Goal: Task Accomplishment & Management: Manage account settings

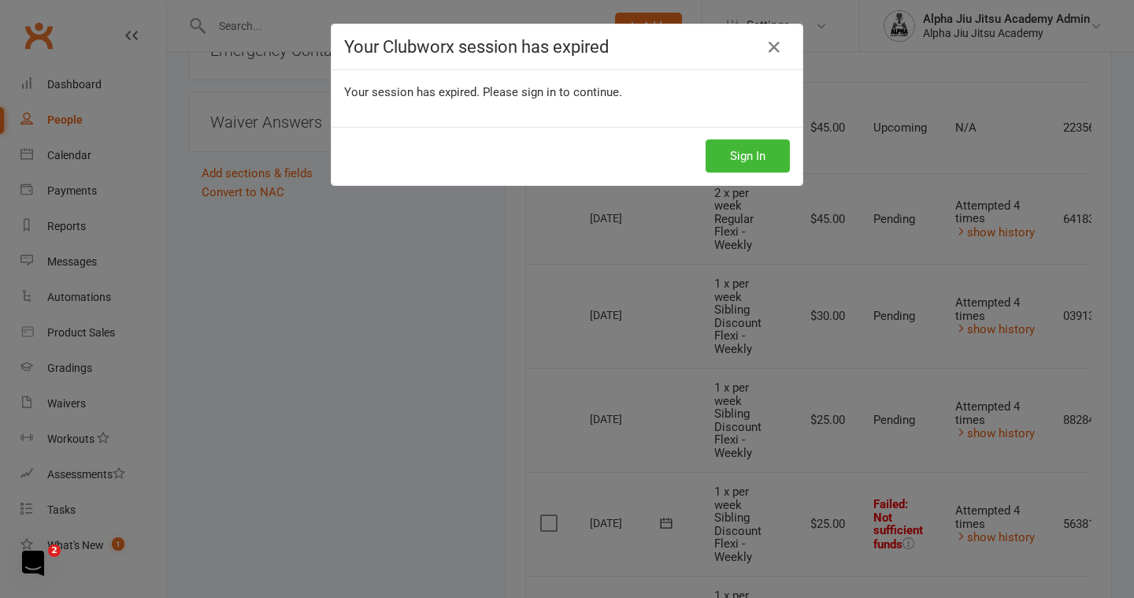
scroll to position [1499, 0]
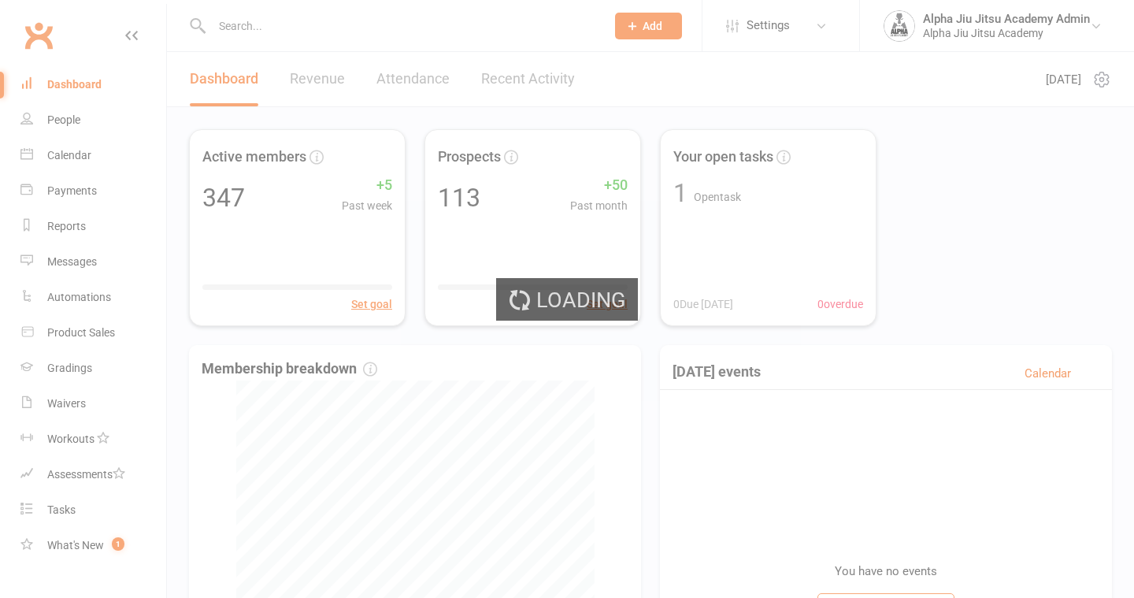
select select "100"
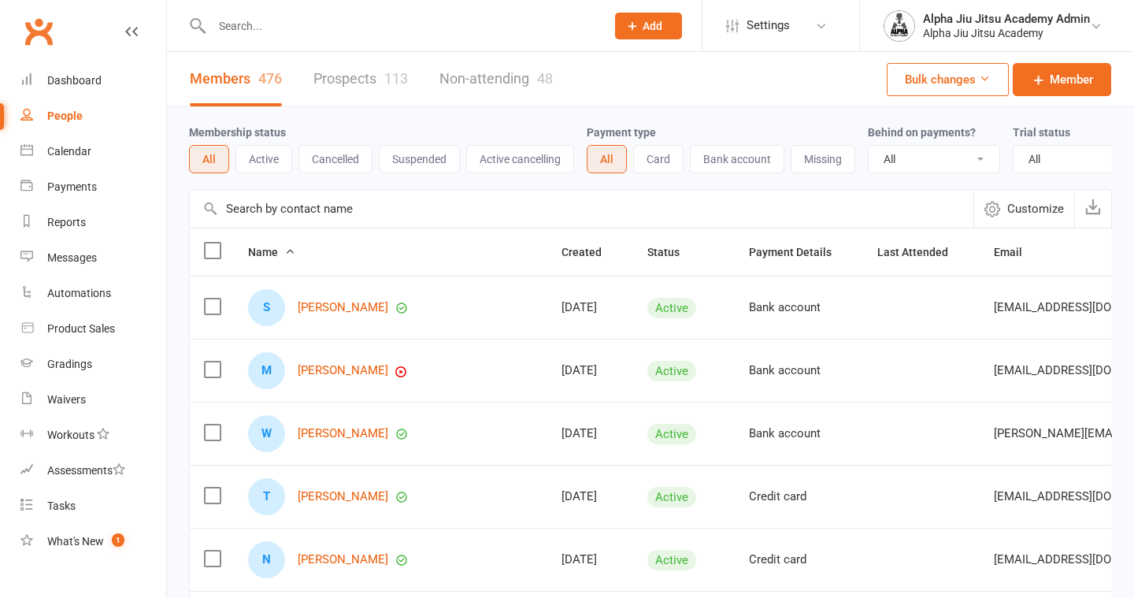
click at [286, 209] on input "text" at bounding box center [581, 209] width 783 height 38
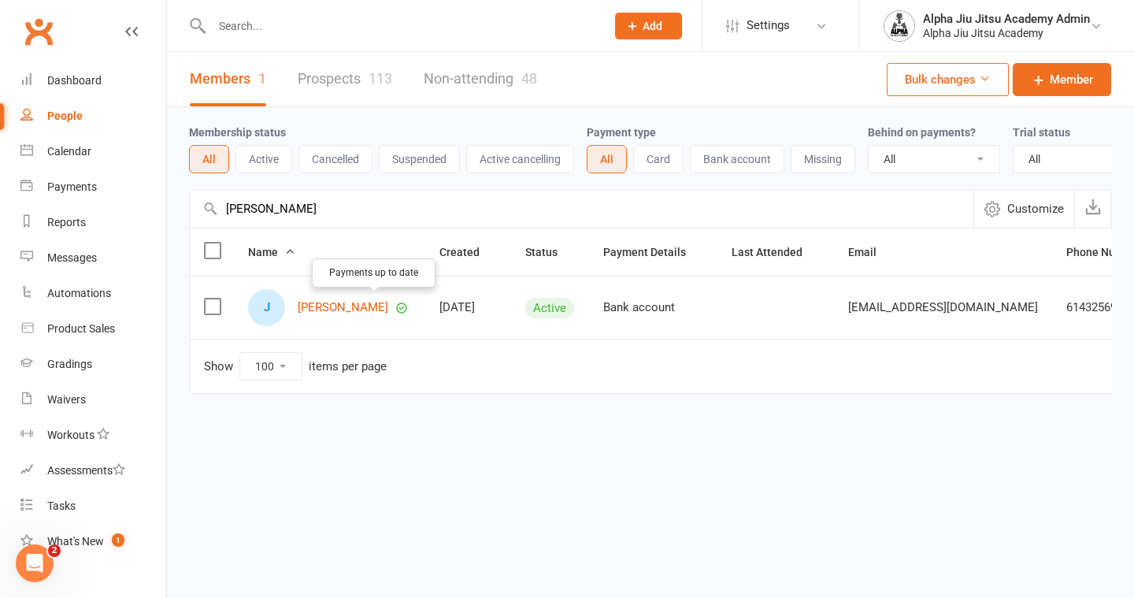
type input "[PERSON_NAME]"
click at [394, 305] on icon "button" at bounding box center [401, 308] width 14 height 14
click at [346, 306] on link "[PERSON_NAME]" at bounding box center [343, 307] width 91 height 13
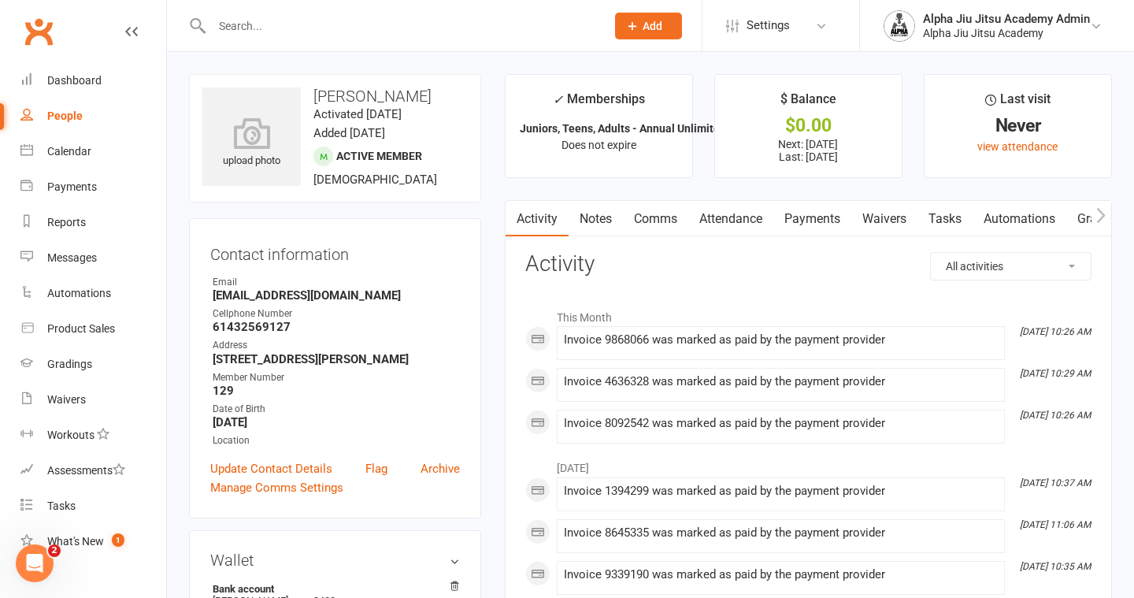
click at [805, 222] on link "Payments" at bounding box center [812, 219] width 78 height 36
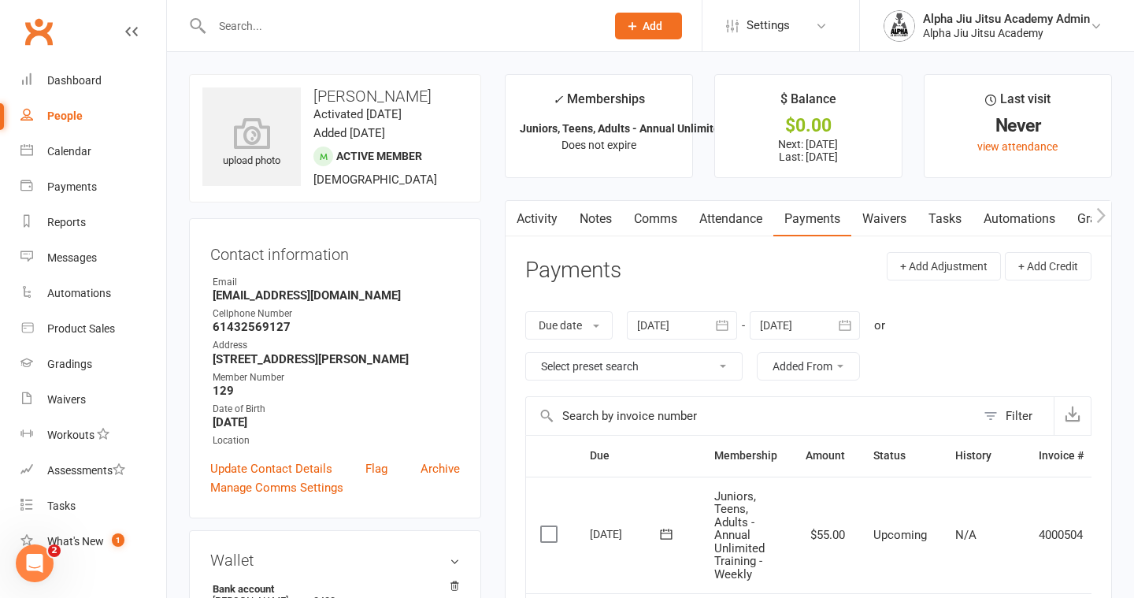
click at [96, 124] on link "People" at bounding box center [93, 115] width 146 height 35
select select "100"
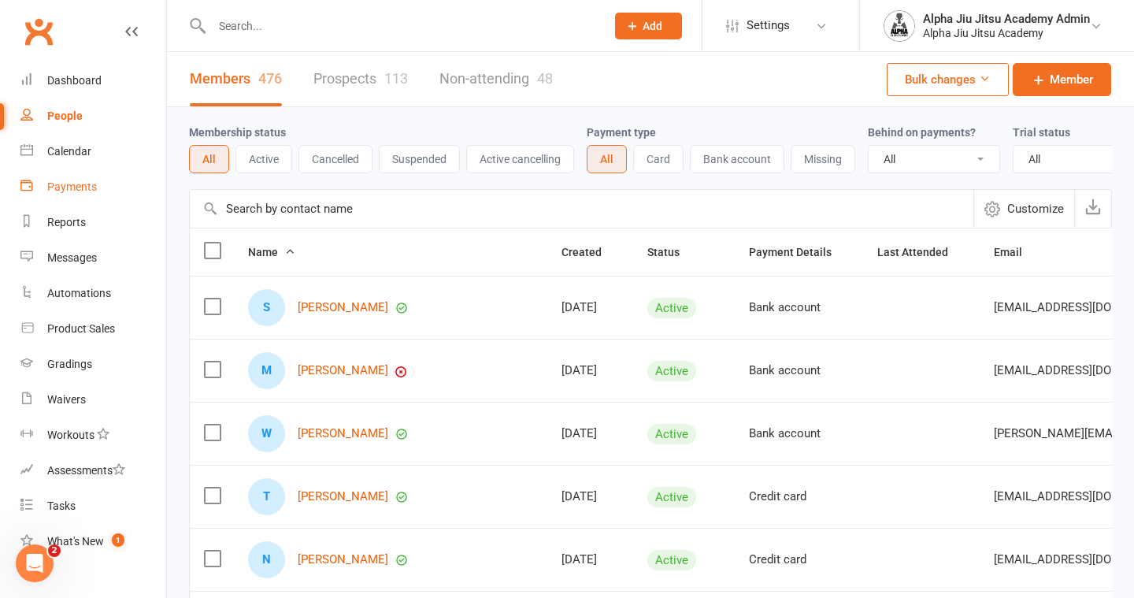
click at [79, 193] on div "Payments" at bounding box center [72, 186] width 50 height 13
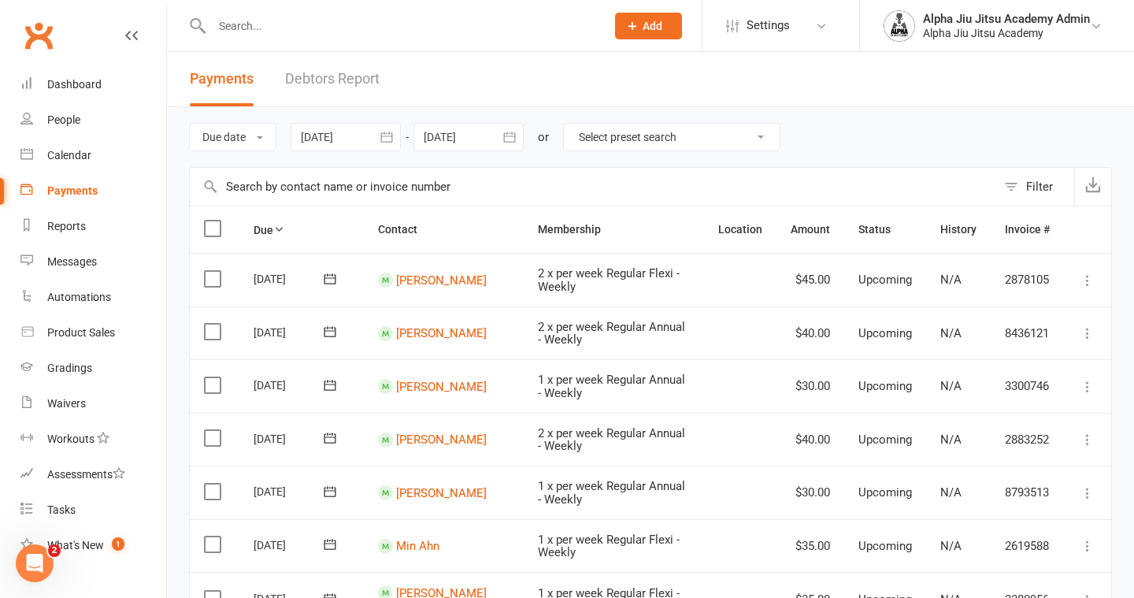
click at [302, 76] on link "Debtors Report" at bounding box center [332, 79] width 94 height 54
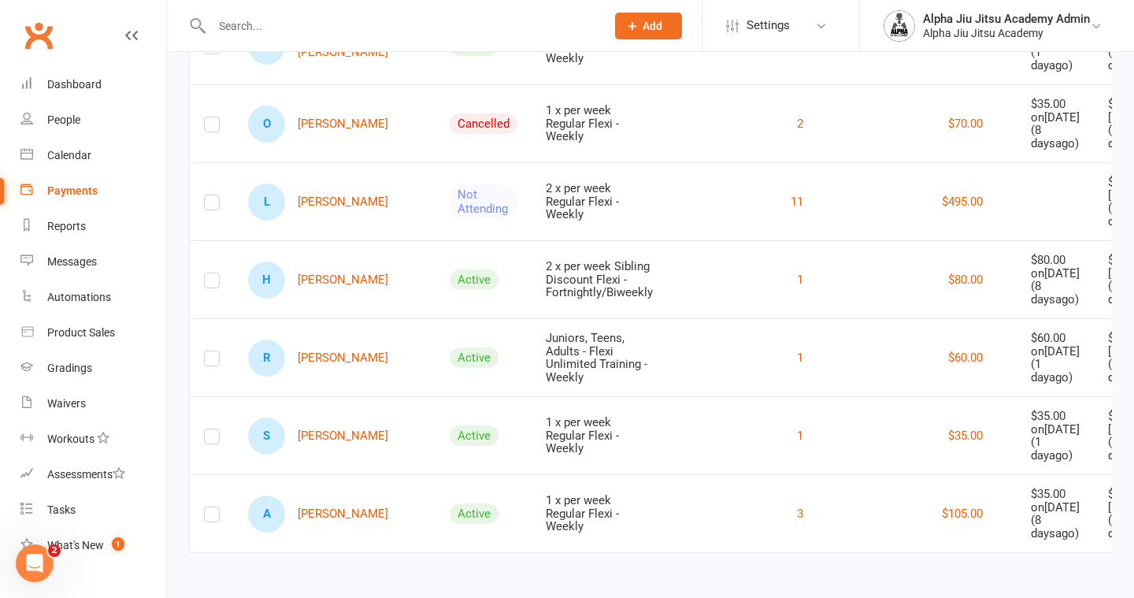
scroll to position [2798, 0]
click at [313, 506] on link "A [PERSON_NAME]" at bounding box center [318, 513] width 140 height 37
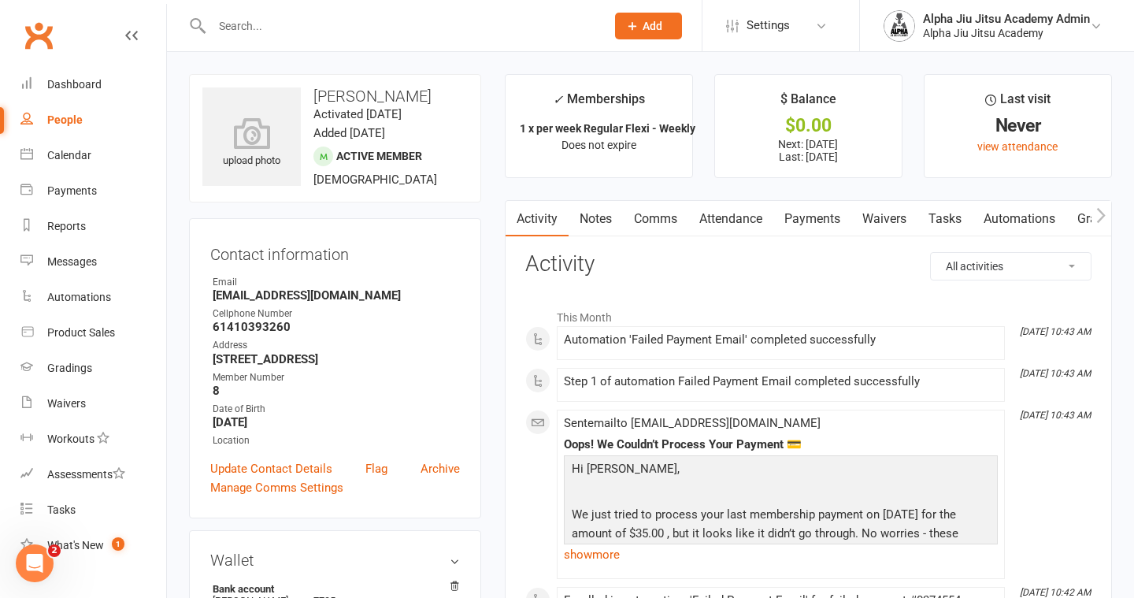
click at [814, 220] on link "Payments" at bounding box center [812, 219] width 78 height 36
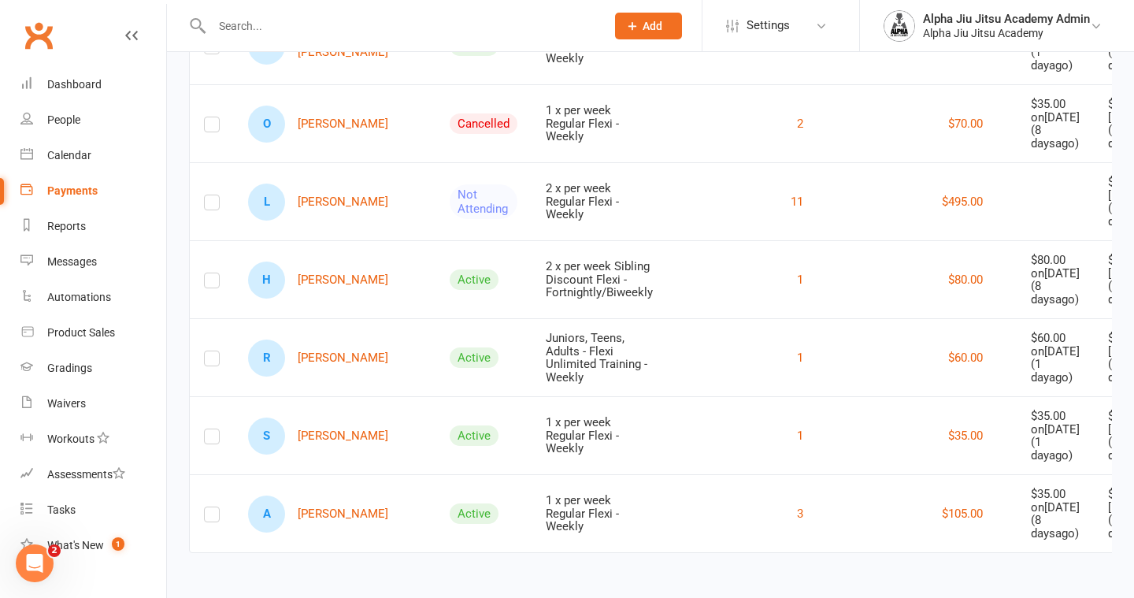
scroll to position [2798, 0]
click at [335, 417] on link "S [PERSON_NAME]" at bounding box center [318, 435] width 140 height 37
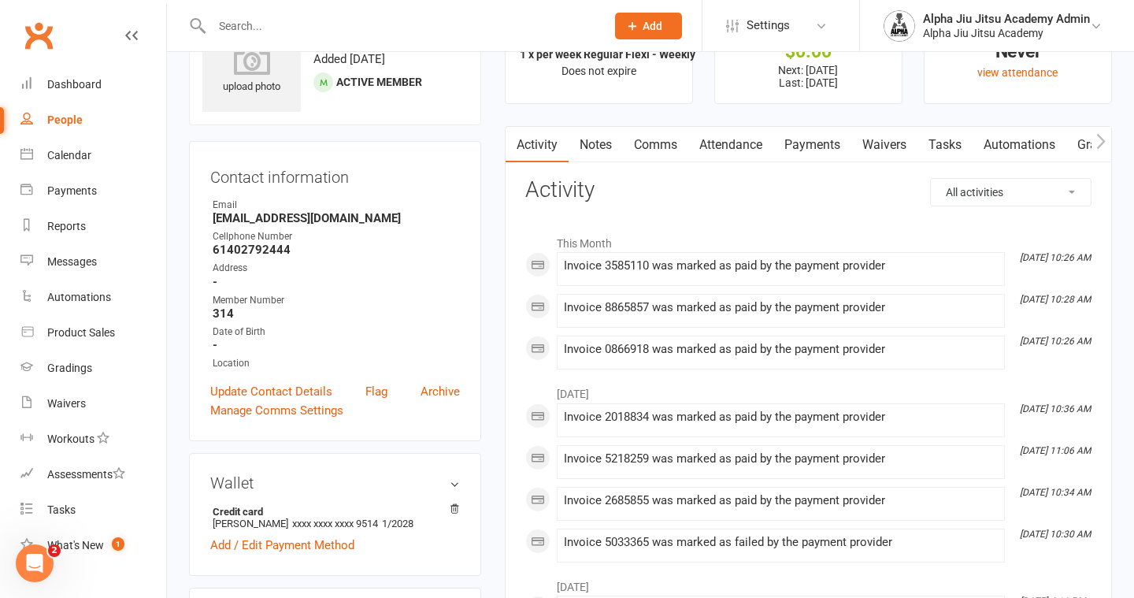
scroll to position [66, 0]
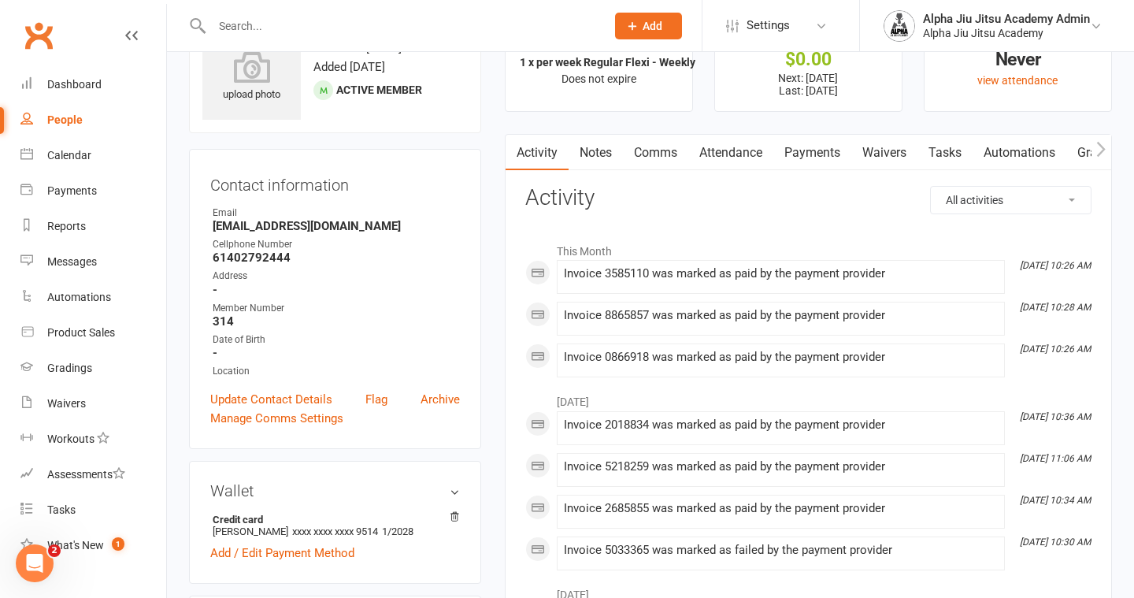
click at [814, 139] on link "Payments" at bounding box center [812, 153] width 78 height 36
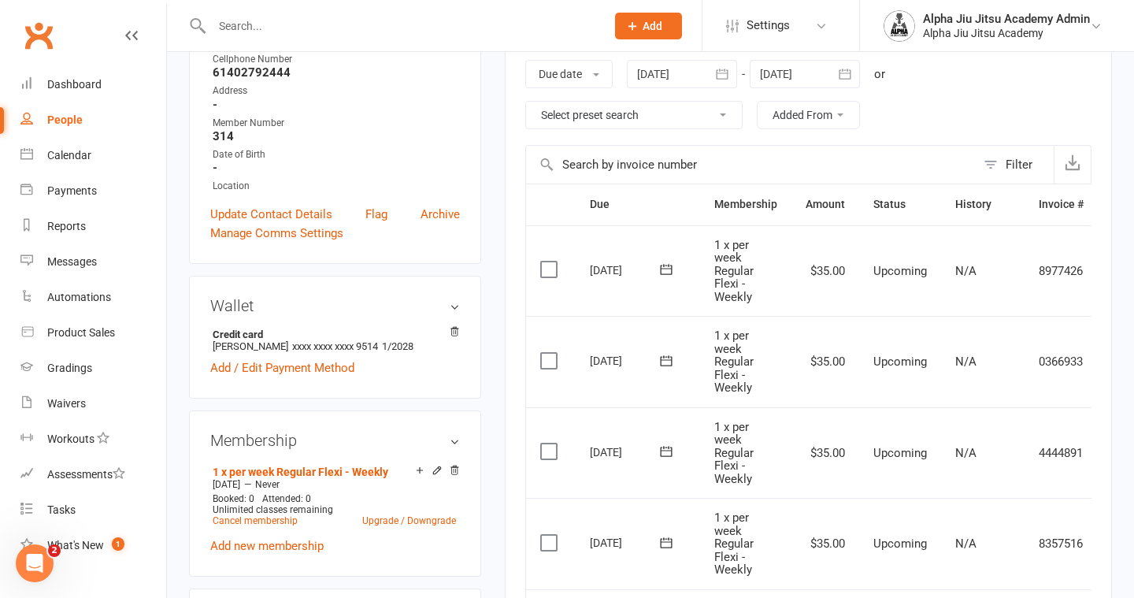
scroll to position [176, 0]
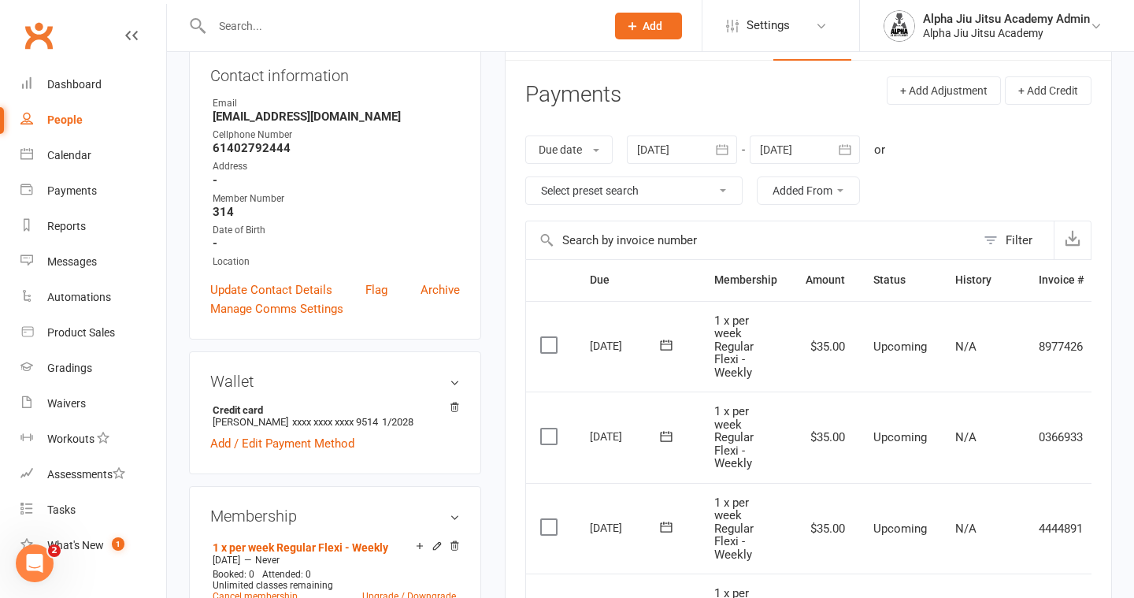
click at [646, 147] on div at bounding box center [682, 149] width 110 height 28
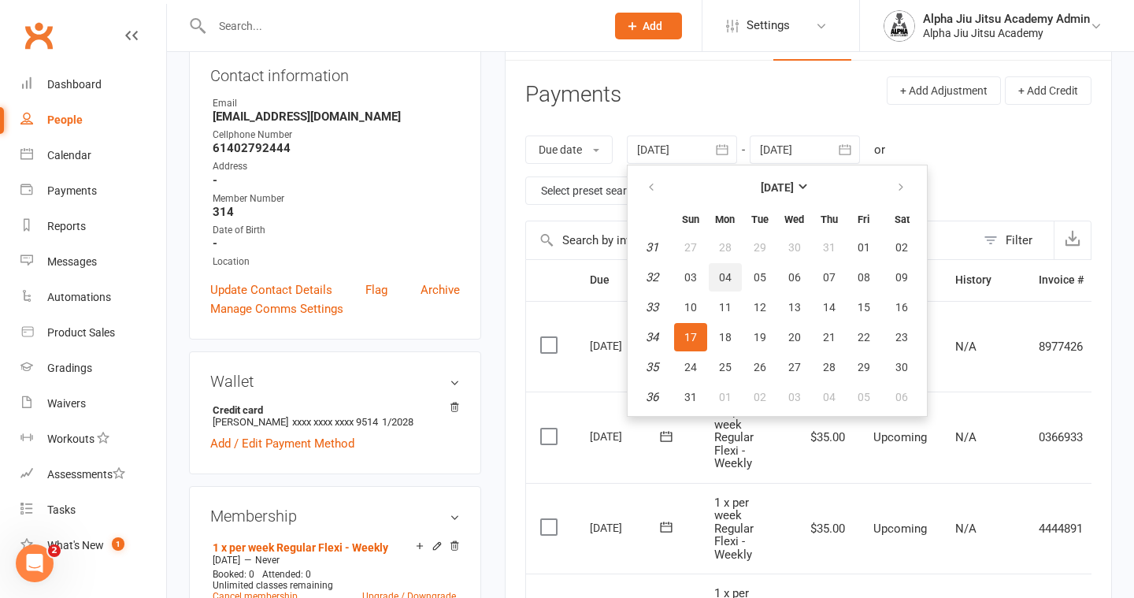
click at [727, 276] on span "04" at bounding box center [725, 277] width 13 height 13
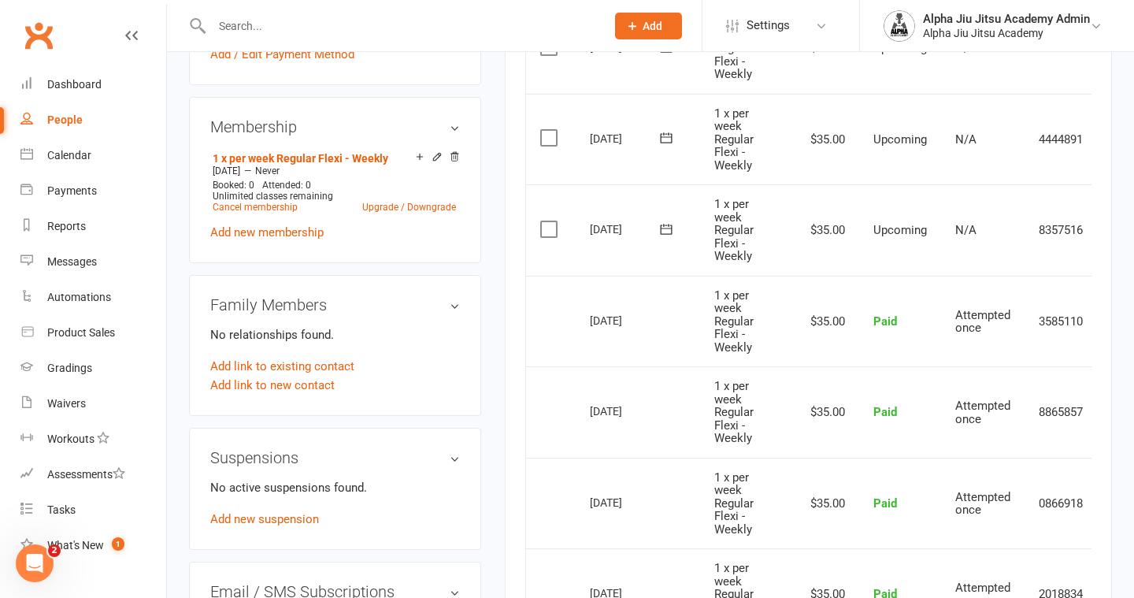
scroll to position [0, 0]
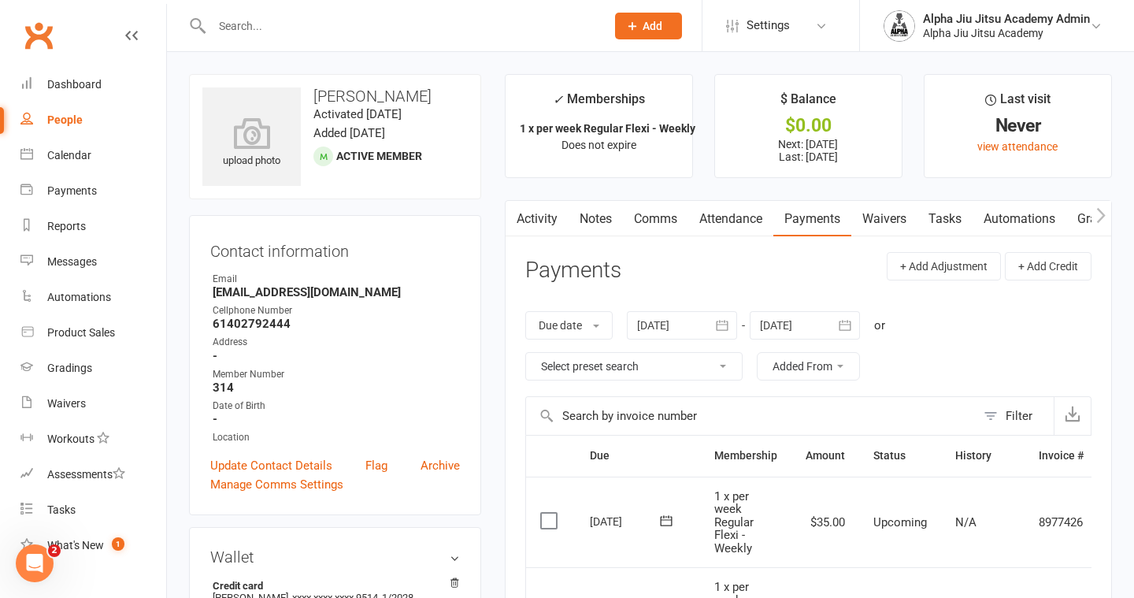
click at [690, 321] on div at bounding box center [682, 325] width 110 height 28
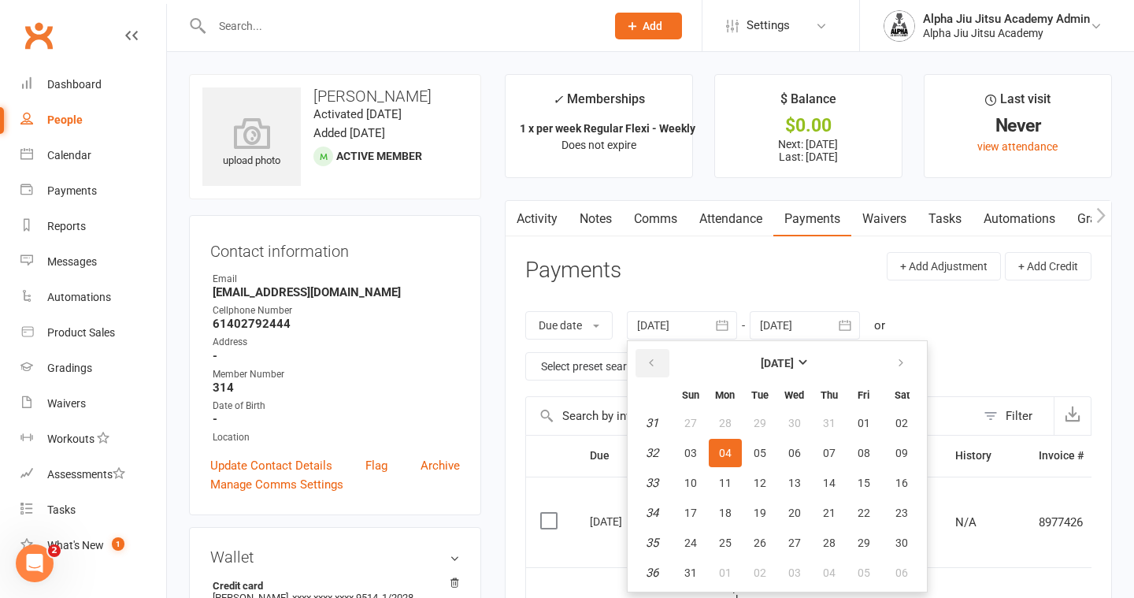
click at [650, 360] on icon "button" at bounding box center [651, 363] width 11 height 13
click at [729, 450] on span "07" at bounding box center [725, 452] width 13 height 13
type input "[DATE]"
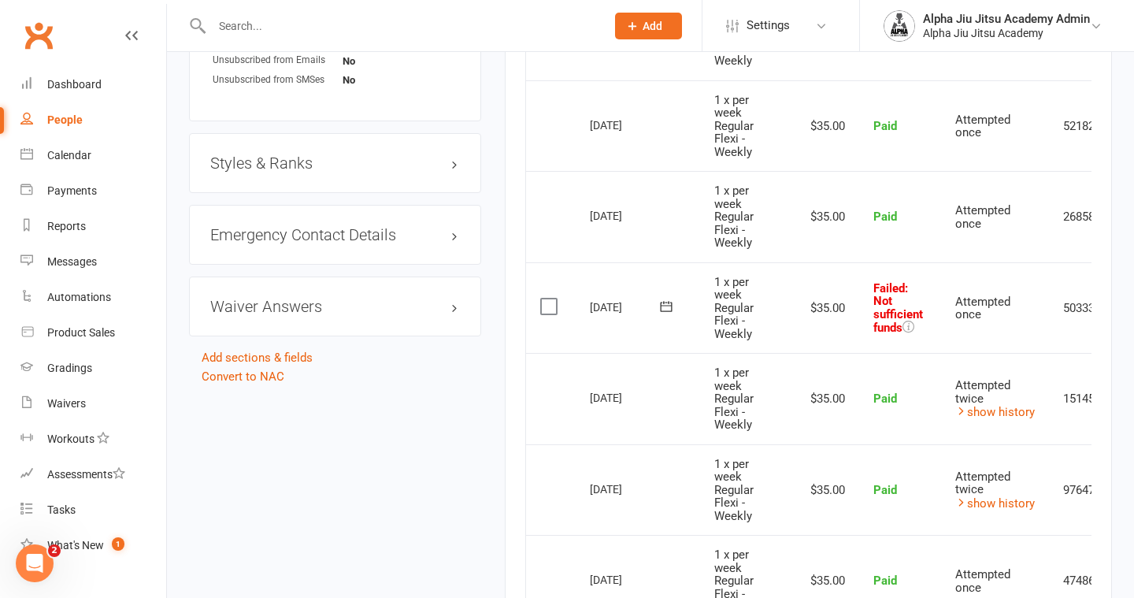
scroll to position [0, 81]
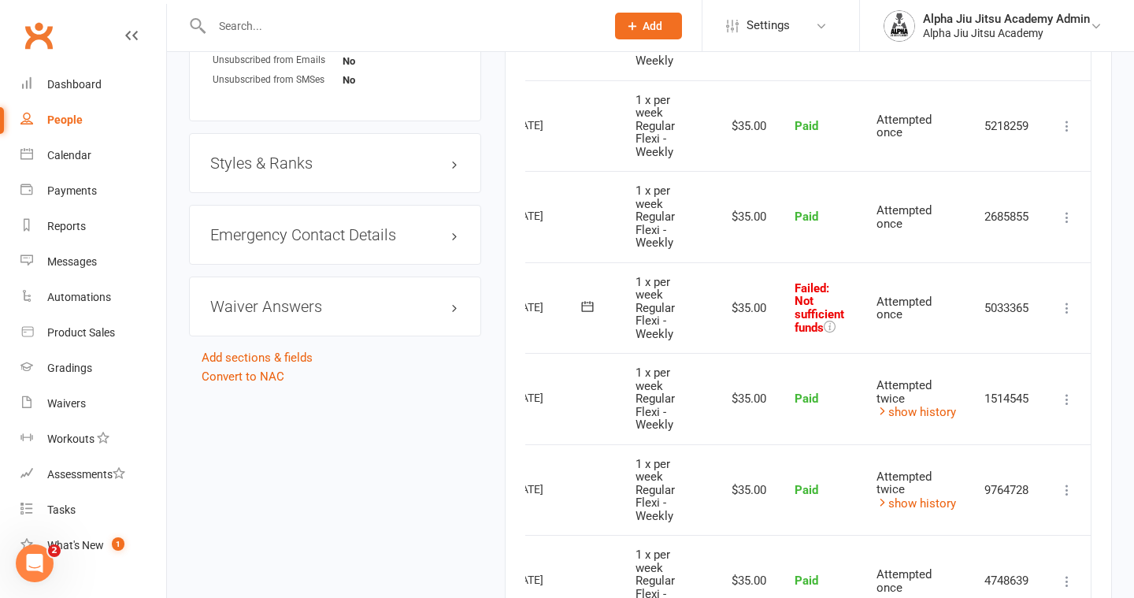
click at [1067, 305] on icon at bounding box center [1067, 308] width 16 height 16
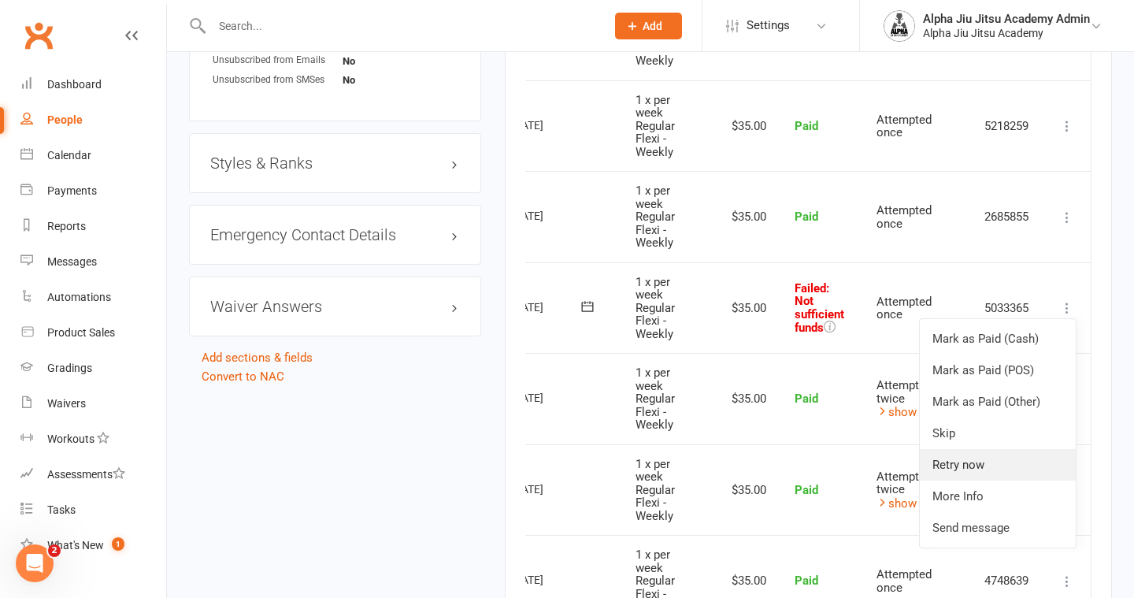
click at [989, 472] on link "Retry now" at bounding box center [998, 464] width 156 height 31
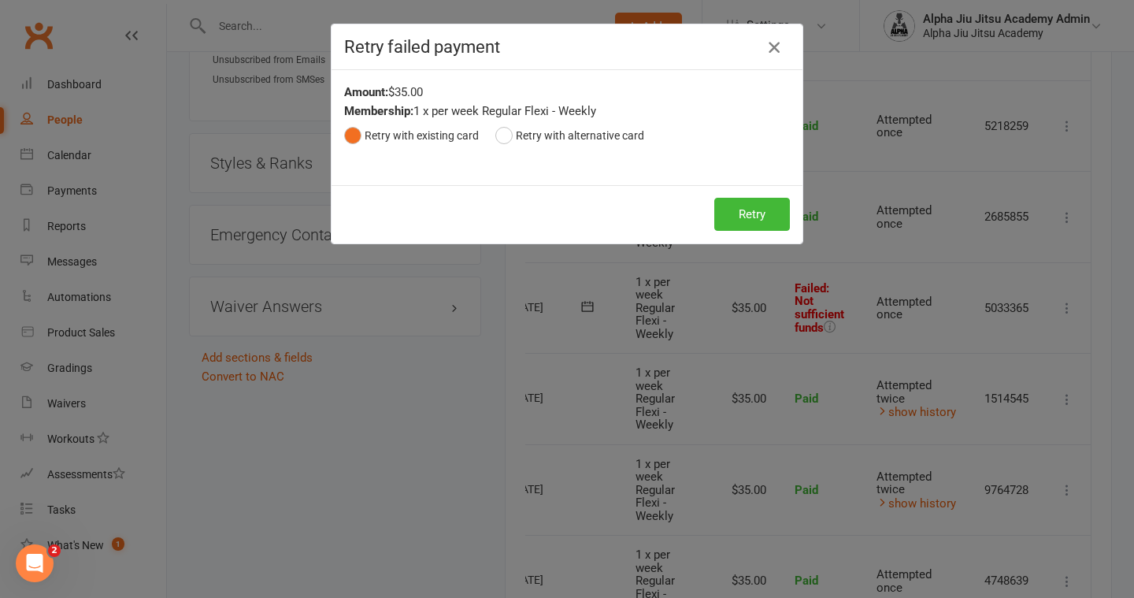
click at [782, 50] on icon "button" at bounding box center [773, 47] width 19 height 19
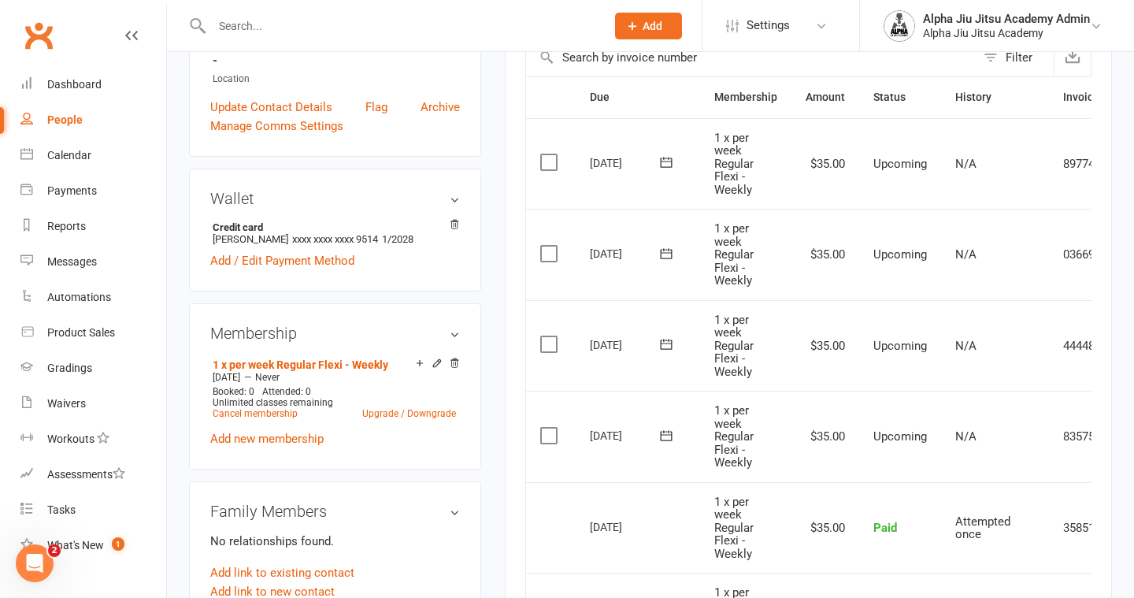
scroll to position [0, 0]
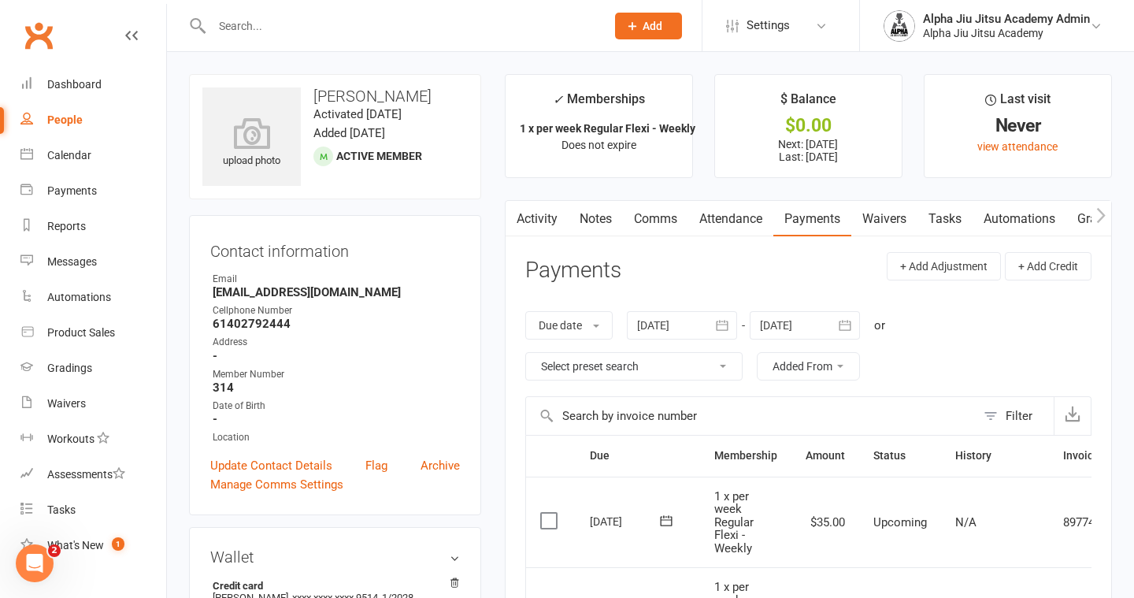
click at [95, 119] on link "People" at bounding box center [93, 119] width 146 height 35
select select "100"
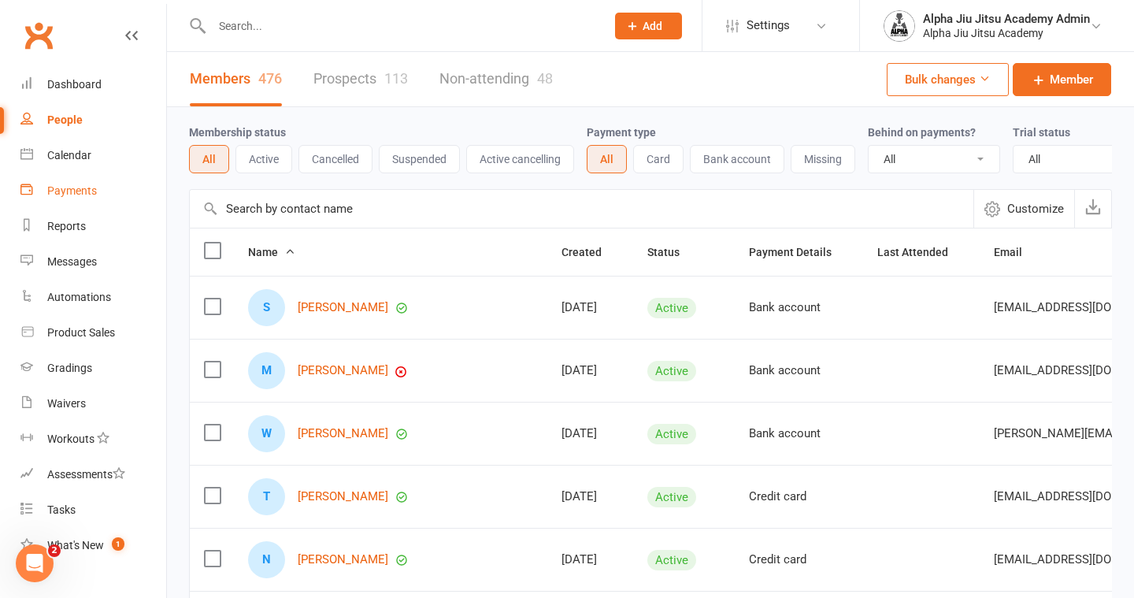
click at [72, 201] on link "Payments" at bounding box center [93, 190] width 146 height 35
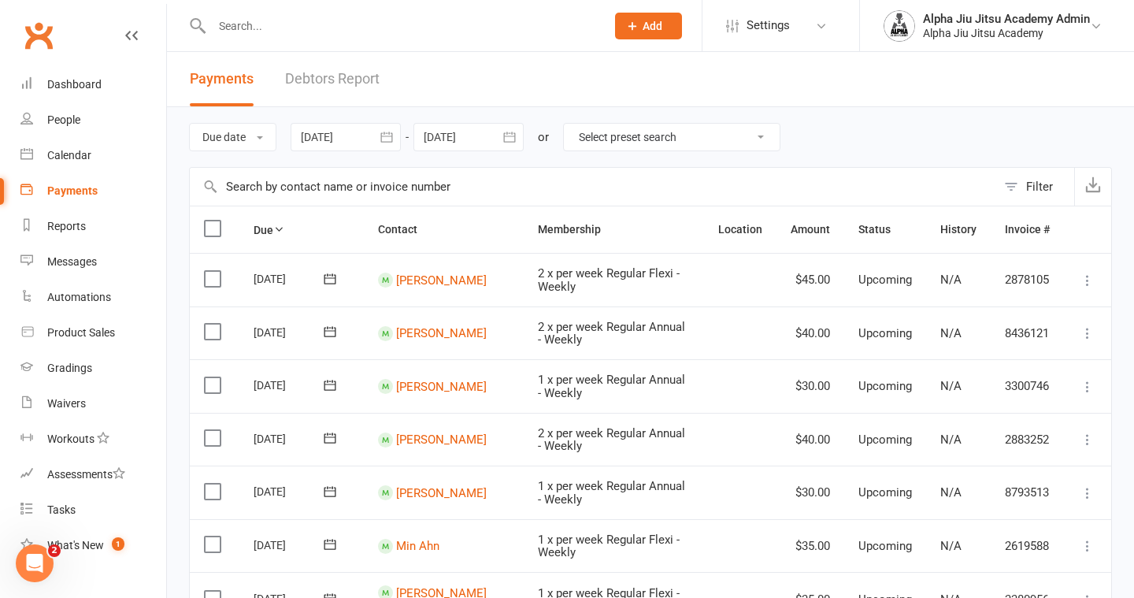
click at [326, 92] on link "Debtors Report" at bounding box center [332, 79] width 94 height 54
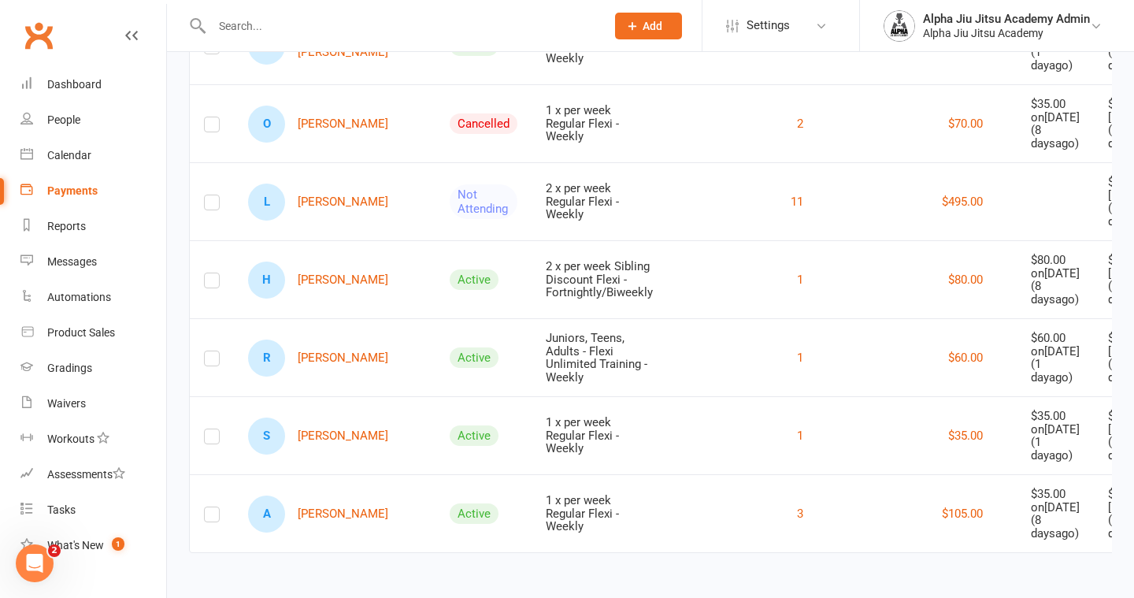
scroll to position [2798, 0]
click at [335, 339] on link "R [PERSON_NAME]" at bounding box center [318, 357] width 140 height 37
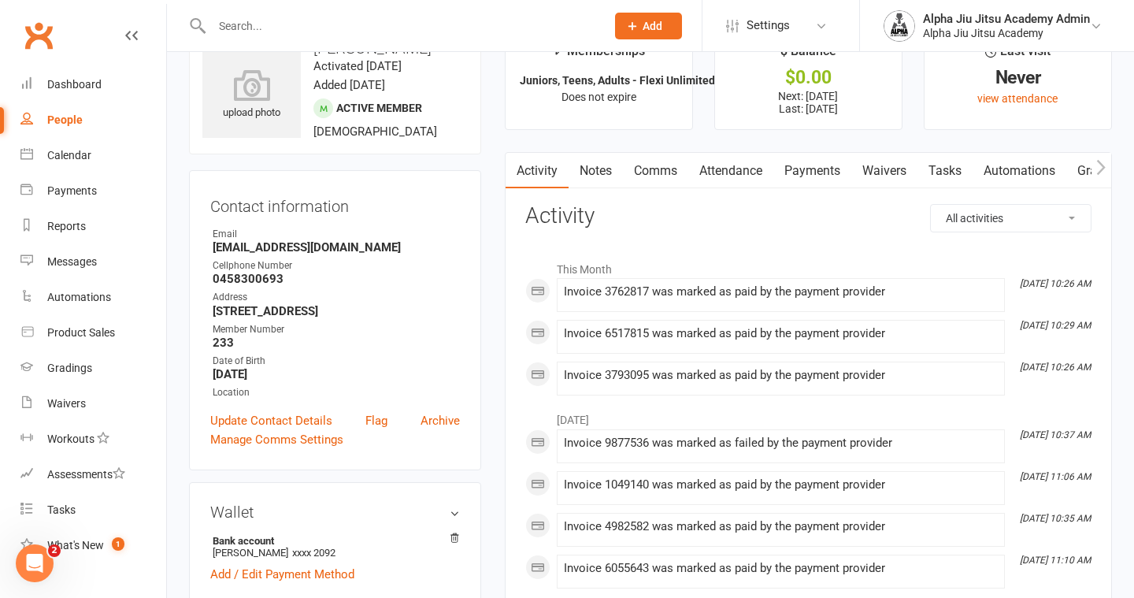
scroll to position [41, 0]
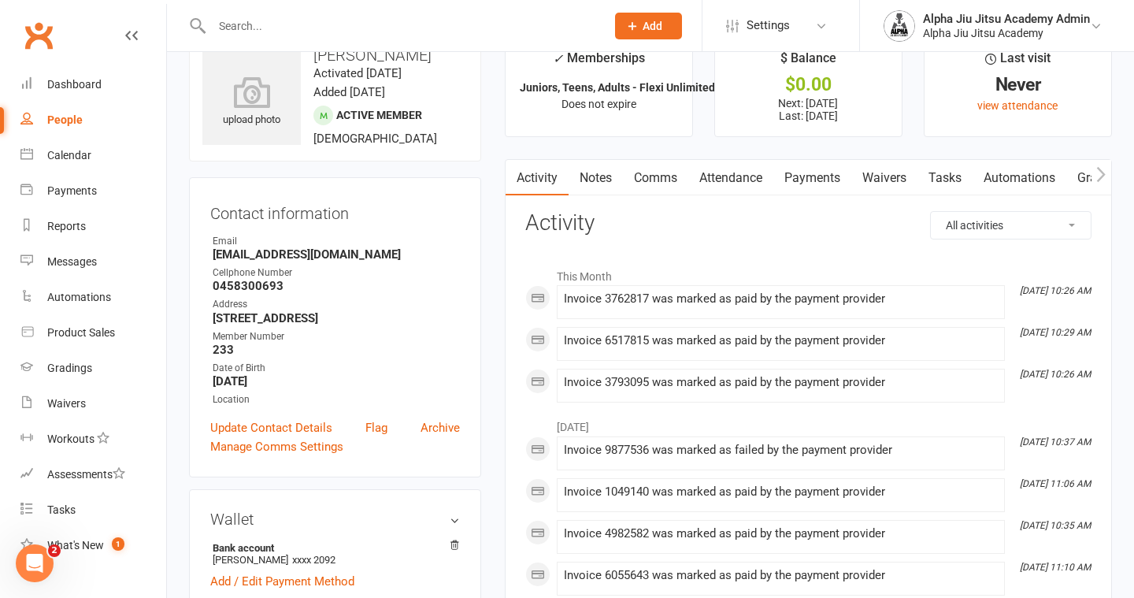
click at [839, 176] on link "Payments" at bounding box center [812, 178] width 78 height 36
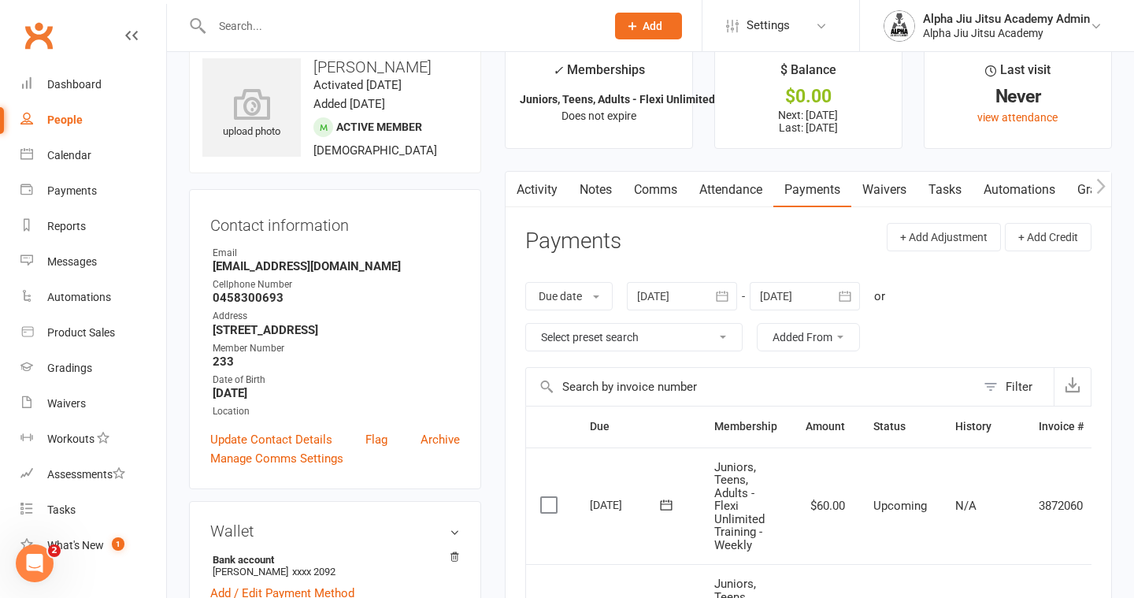
scroll to position [22, 0]
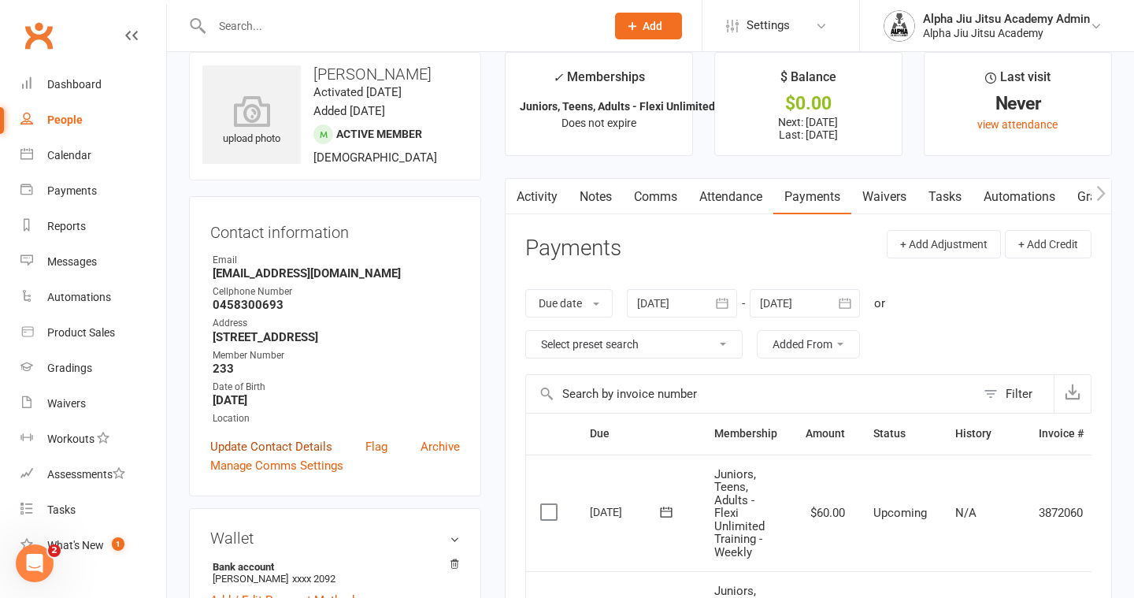
click at [294, 447] on link "Update Contact Details" at bounding box center [271, 446] width 122 height 19
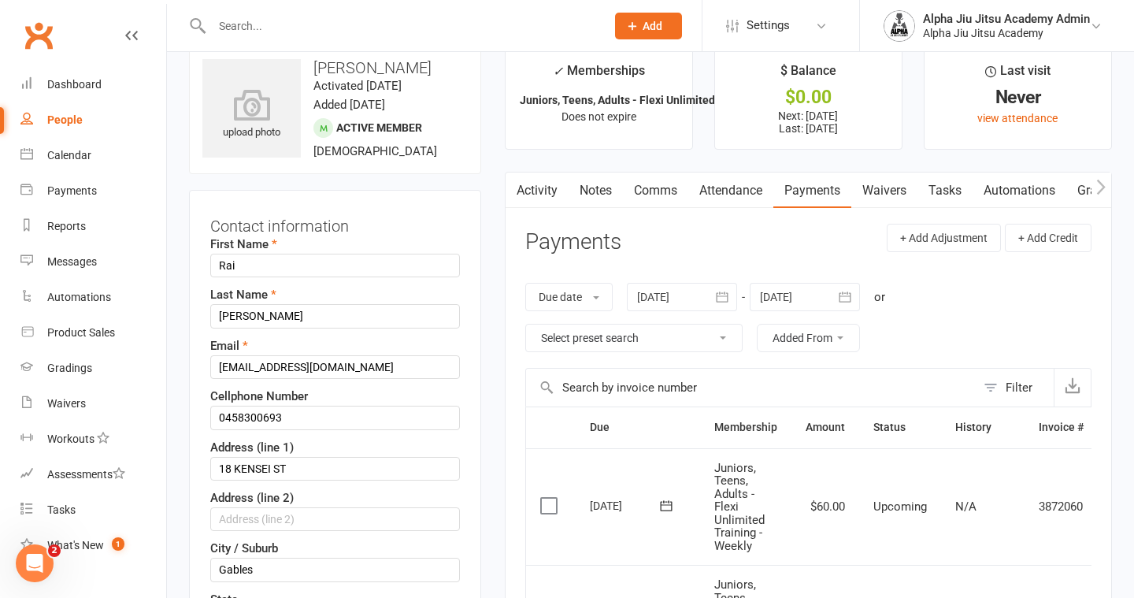
scroll to position [74, 0]
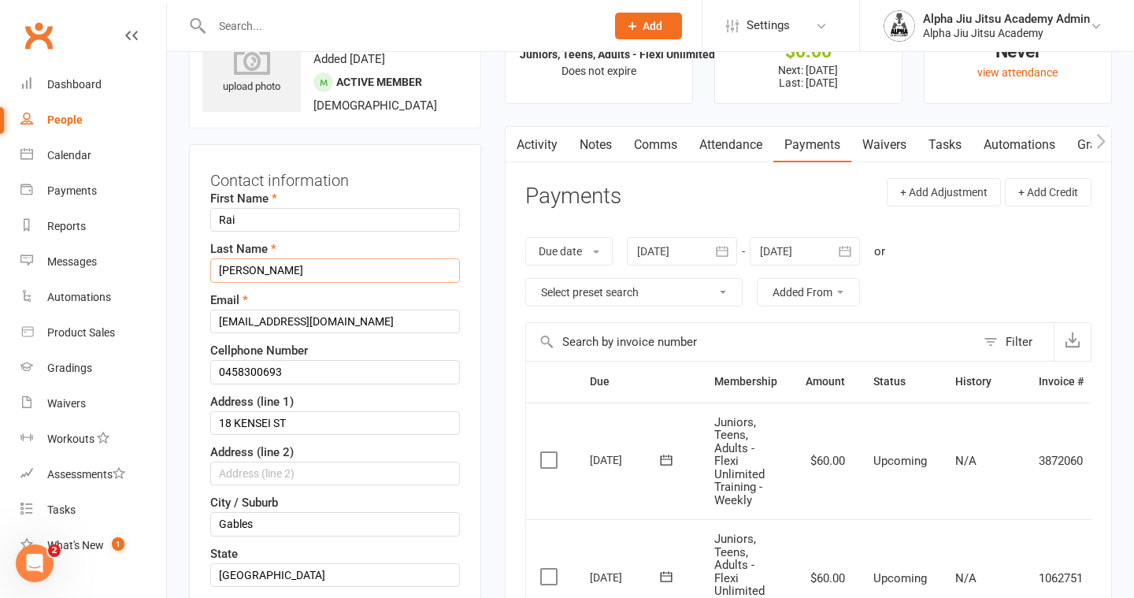
click at [262, 269] on input "[PERSON_NAME]" at bounding box center [335, 270] width 250 height 24
click at [225, 217] on input "Rai" at bounding box center [335, 220] width 250 height 24
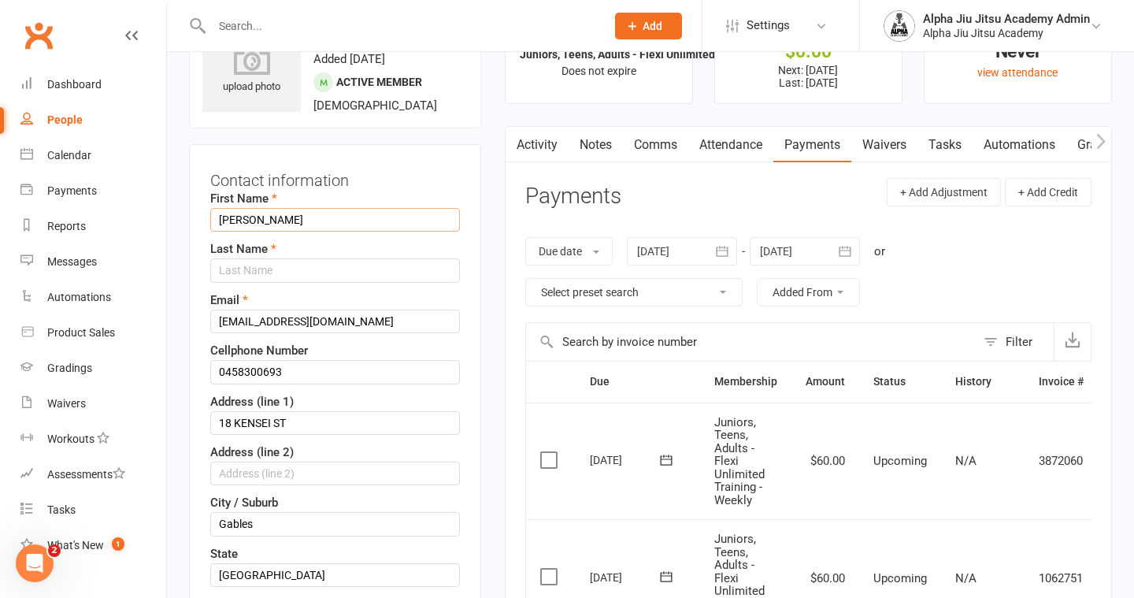
type input "[PERSON_NAME]"
click at [241, 271] on input "text" at bounding box center [335, 270] width 250 height 24
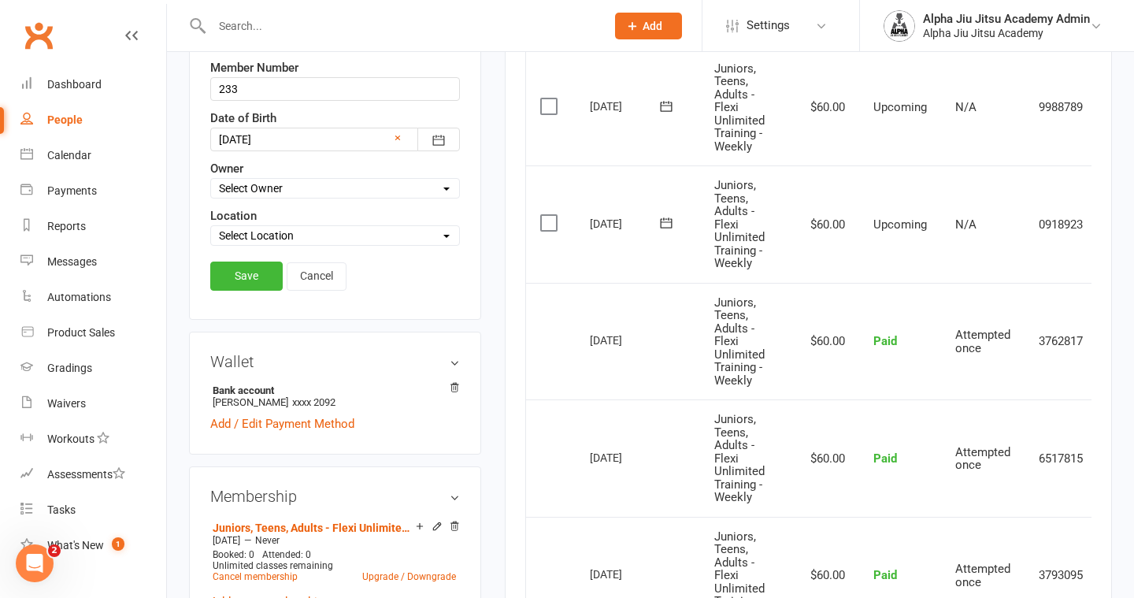
scroll to position [654, 0]
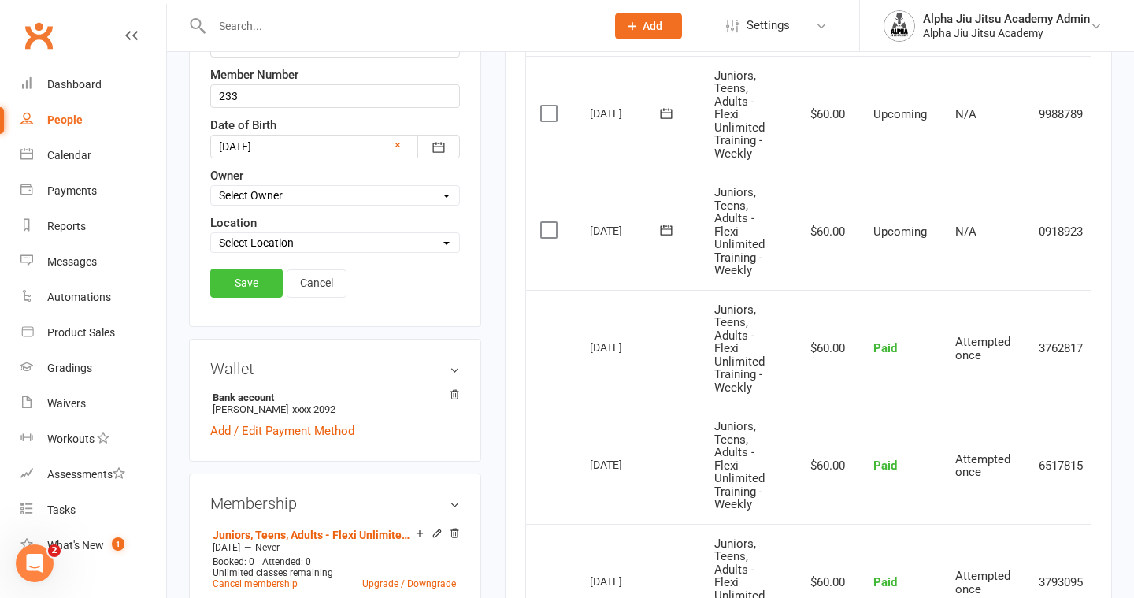
type input "Rai"
click at [257, 285] on link "Save" at bounding box center [246, 282] width 72 height 28
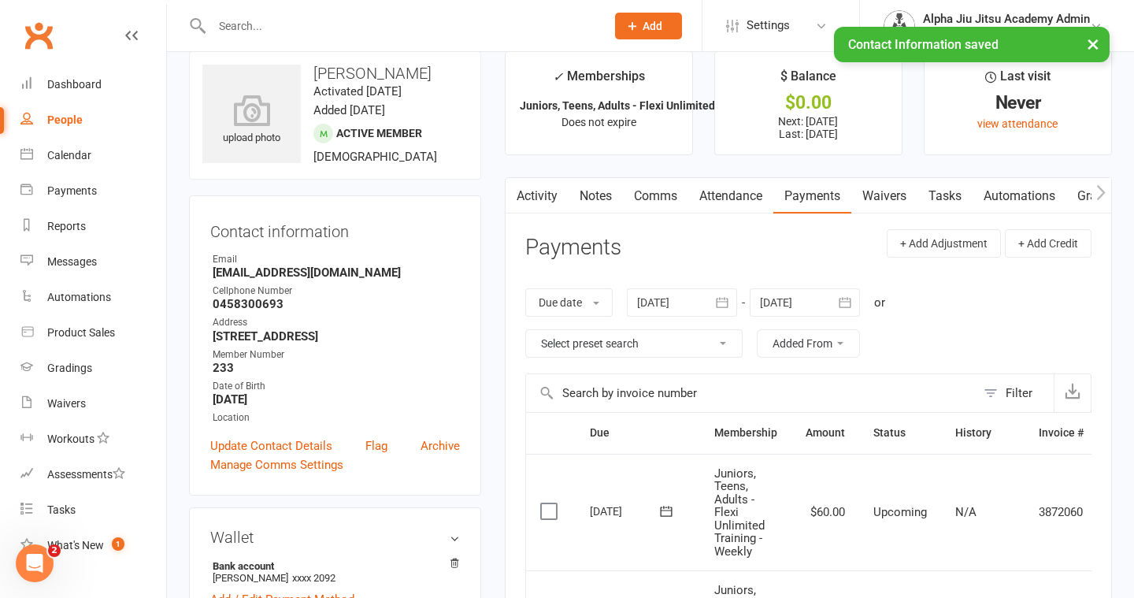
scroll to position [0, 0]
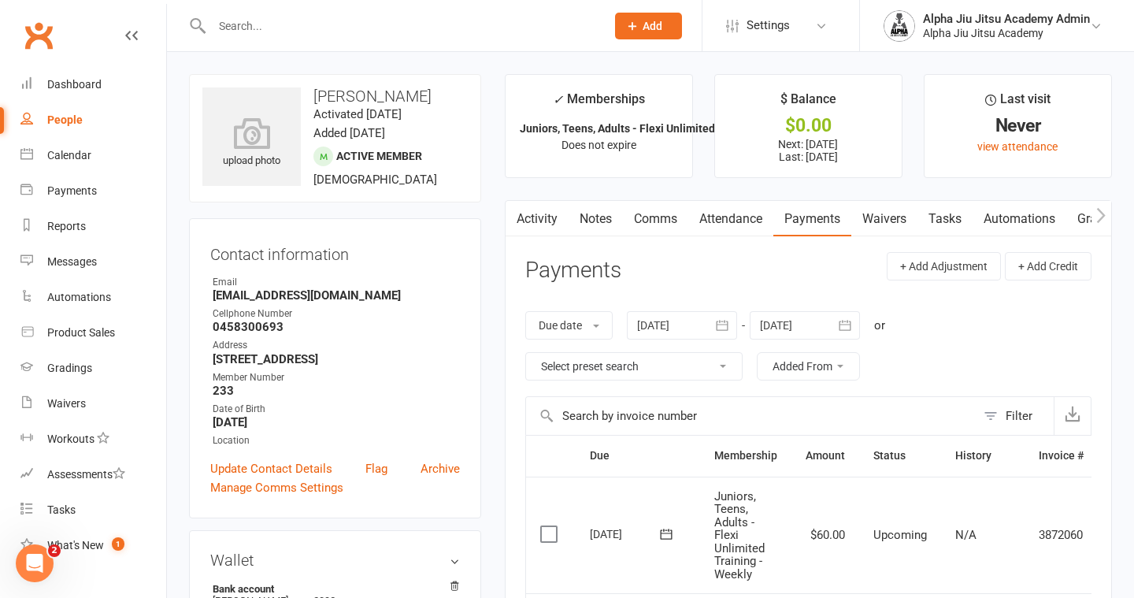
click at [88, 120] on link "People" at bounding box center [93, 119] width 146 height 35
select select "100"
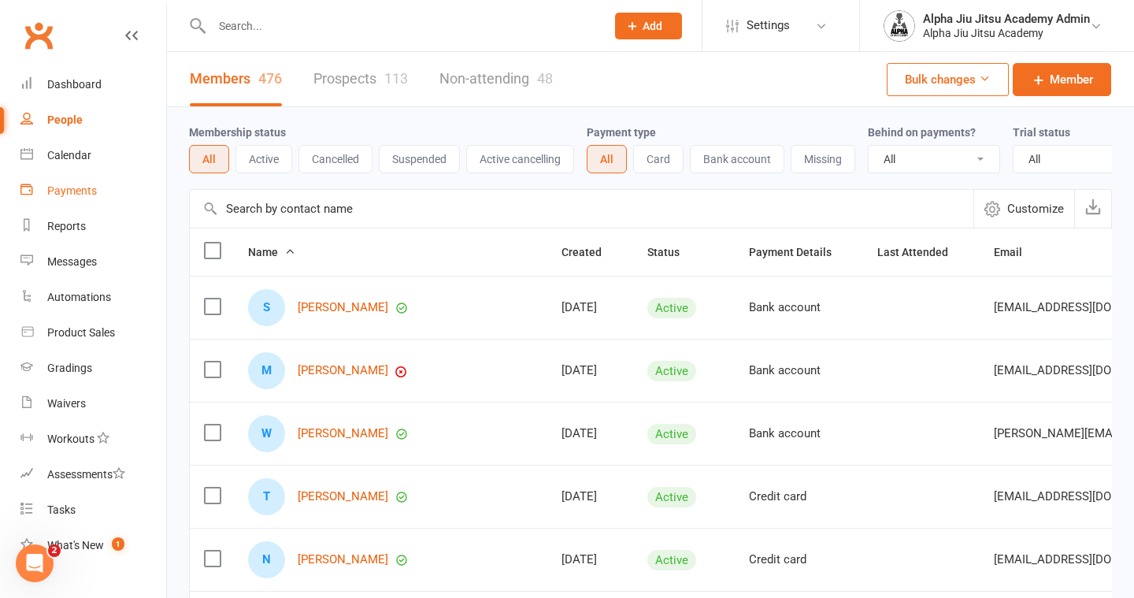
click at [79, 191] on div "Payments" at bounding box center [72, 190] width 50 height 13
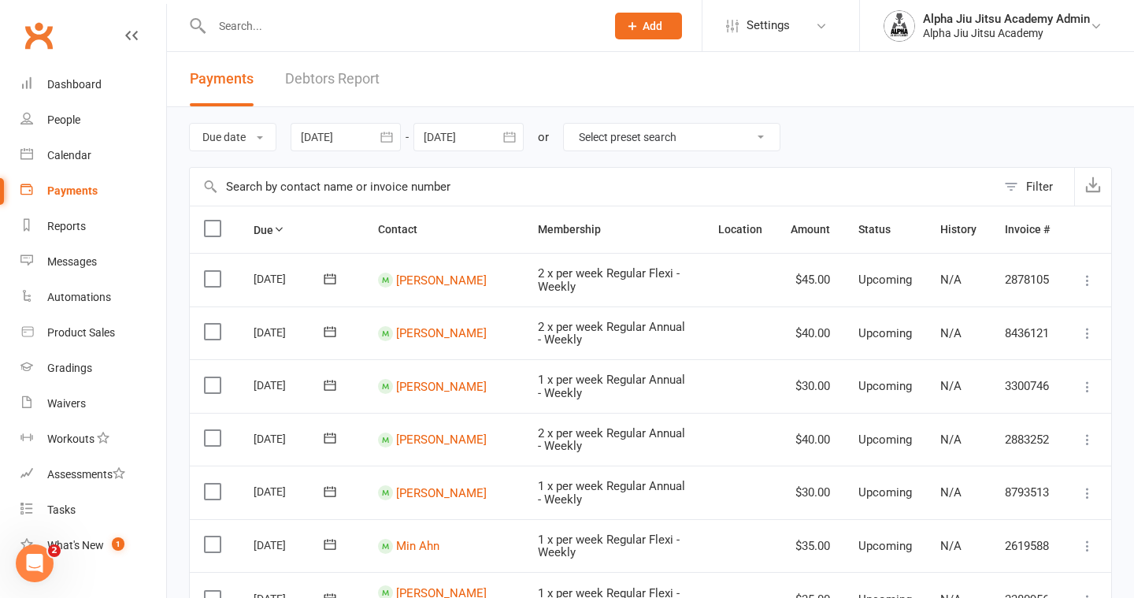
click at [343, 76] on link "Debtors Report" at bounding box center [332, 79] width 94 height 54
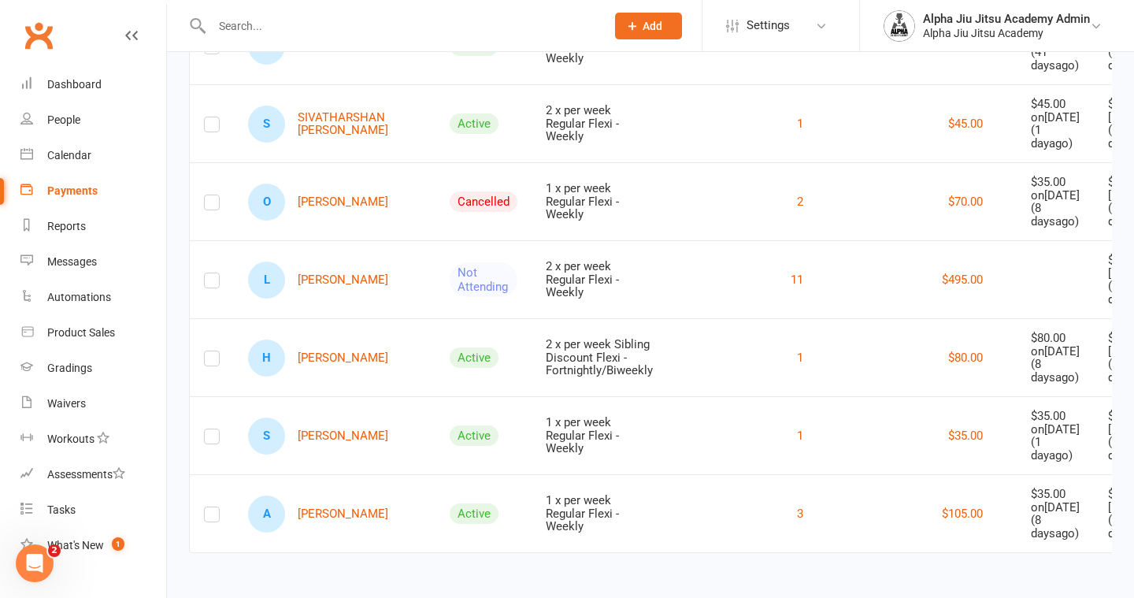
scroll to position [0, 45]
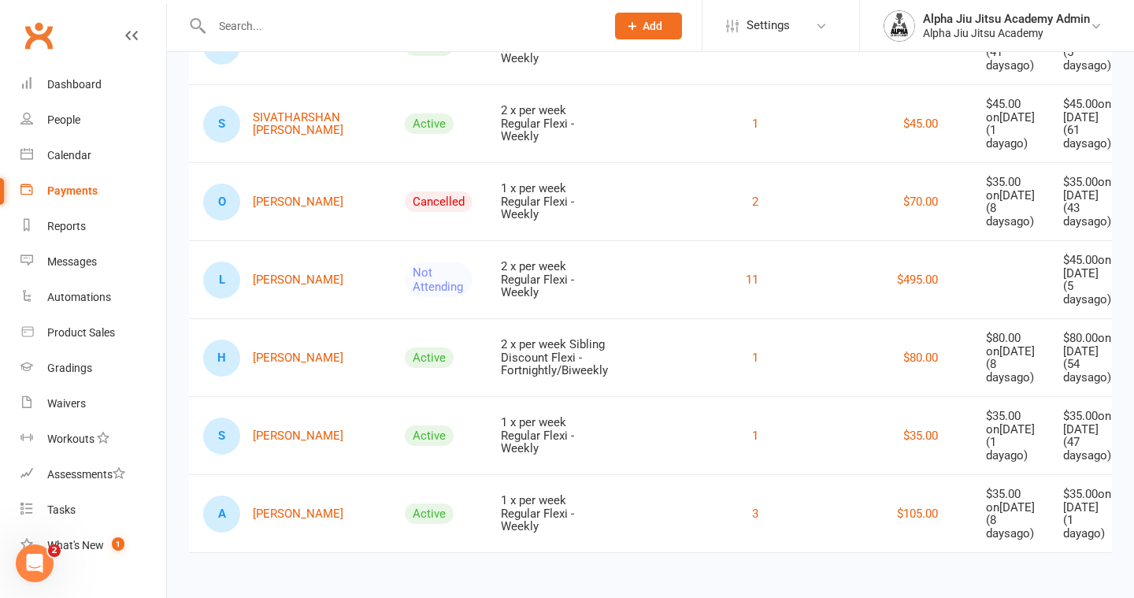
click at [1133, 209] on icon at bounding box center [1149, 202] width 16 height 16
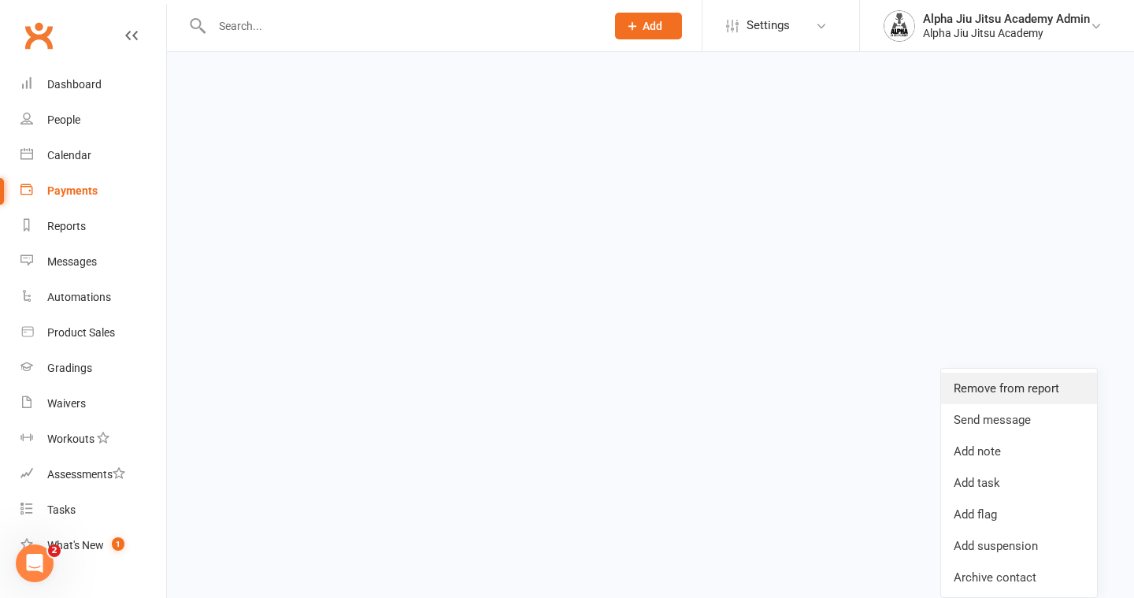
click at [1058, 372] on link "Remove from report" at bounding box center [1019, 387] width 156 height 31
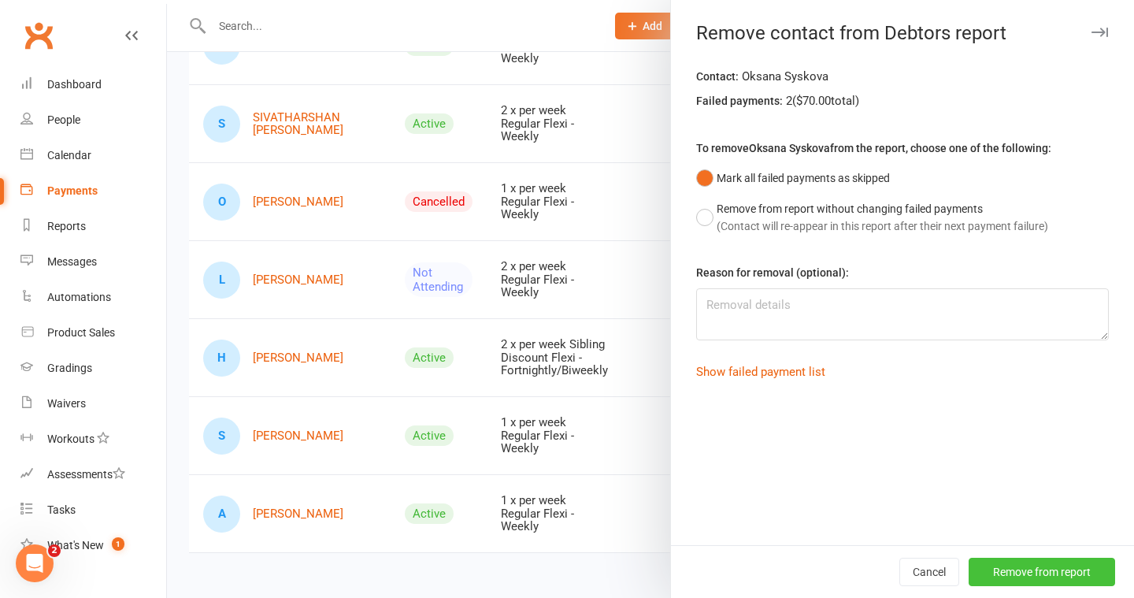
click at [1051, 572] on button "Remove from report" at bounding box center [1041, 571] width 146 height 28
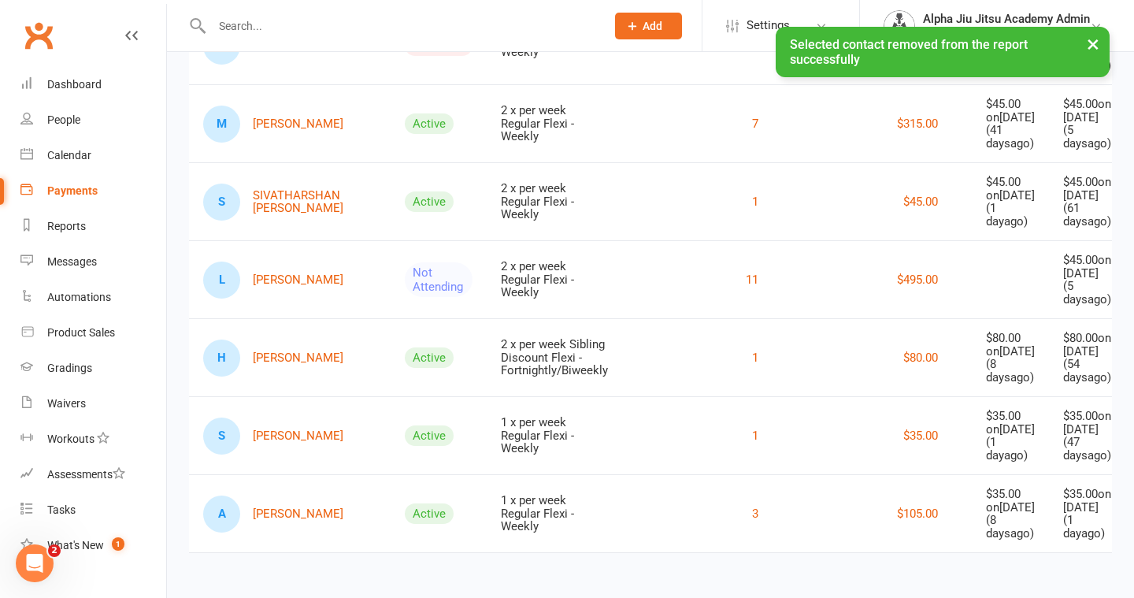
scroll to position [2668, 0]
click at [1133, 272] on icon at bounding box center [1149, 280] width 16 height 16
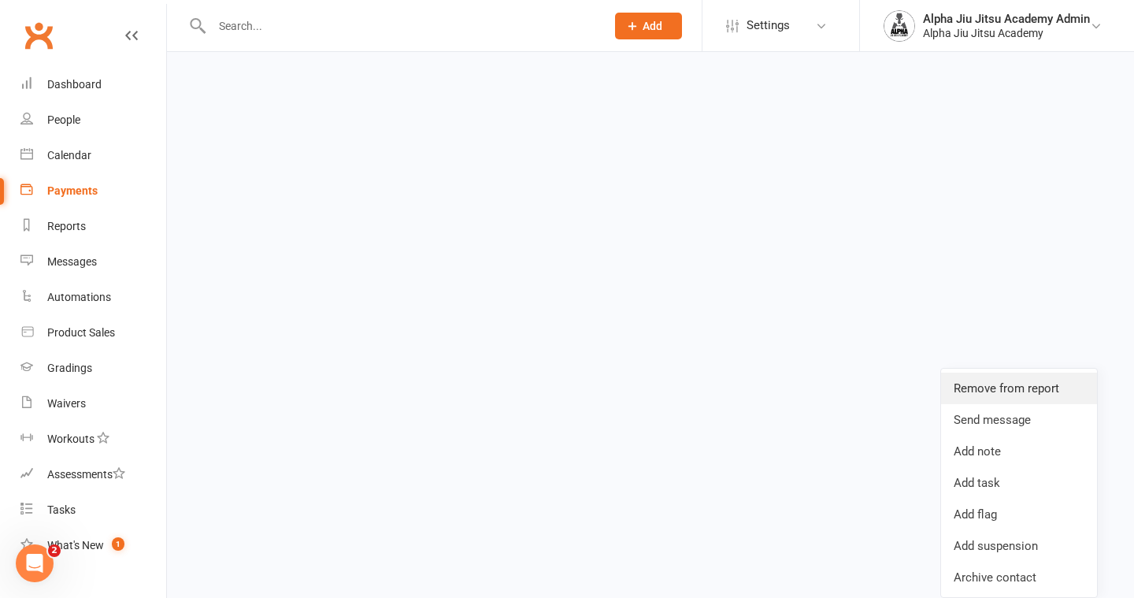
click at [1032, 372] on link "Remove from report" at bounding box center [1019, 387] width 156 height 31
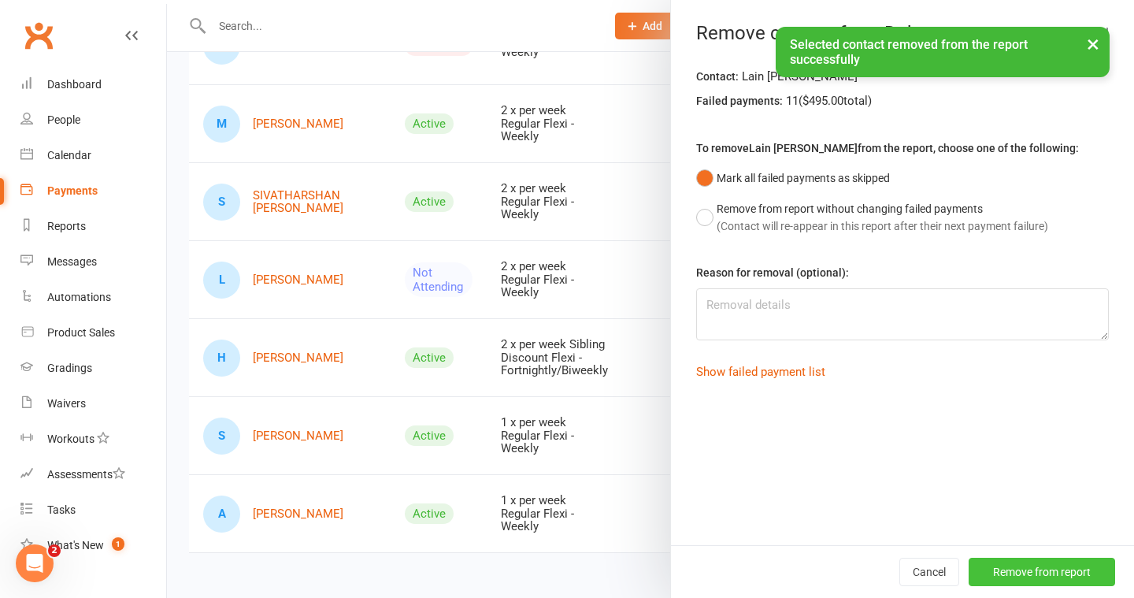
click at [1034, 562] on button "Remove from report" at bounding box center [1041, 571] width 146 height 28
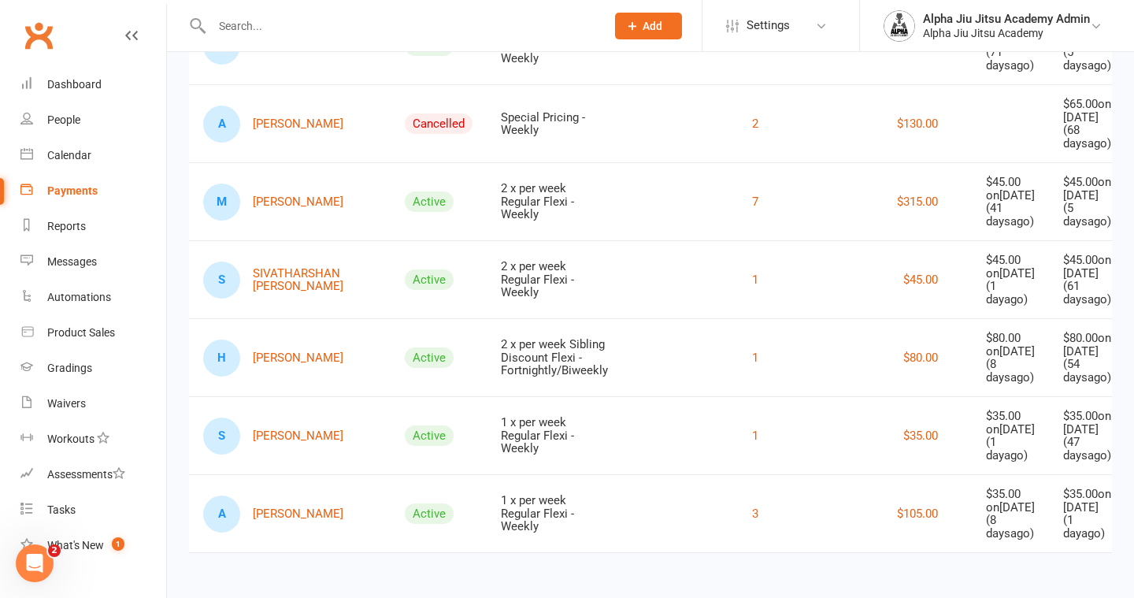
scroll to position [2479, 0]
click at [316, 339] on link "H [PERSON_NAME]" at bounding box center [273, 357] width 140 height 37
